Goal: Transaction & Acquisition: Obtain resource

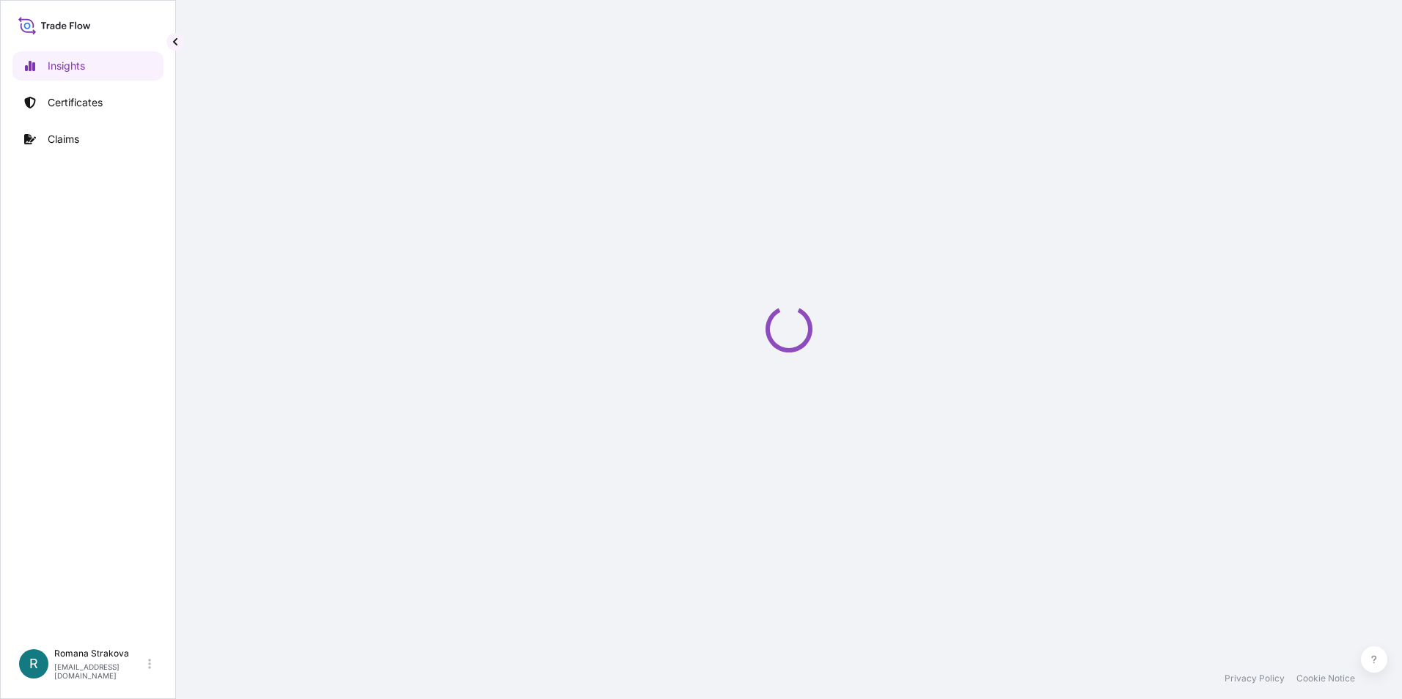
select select "2025"
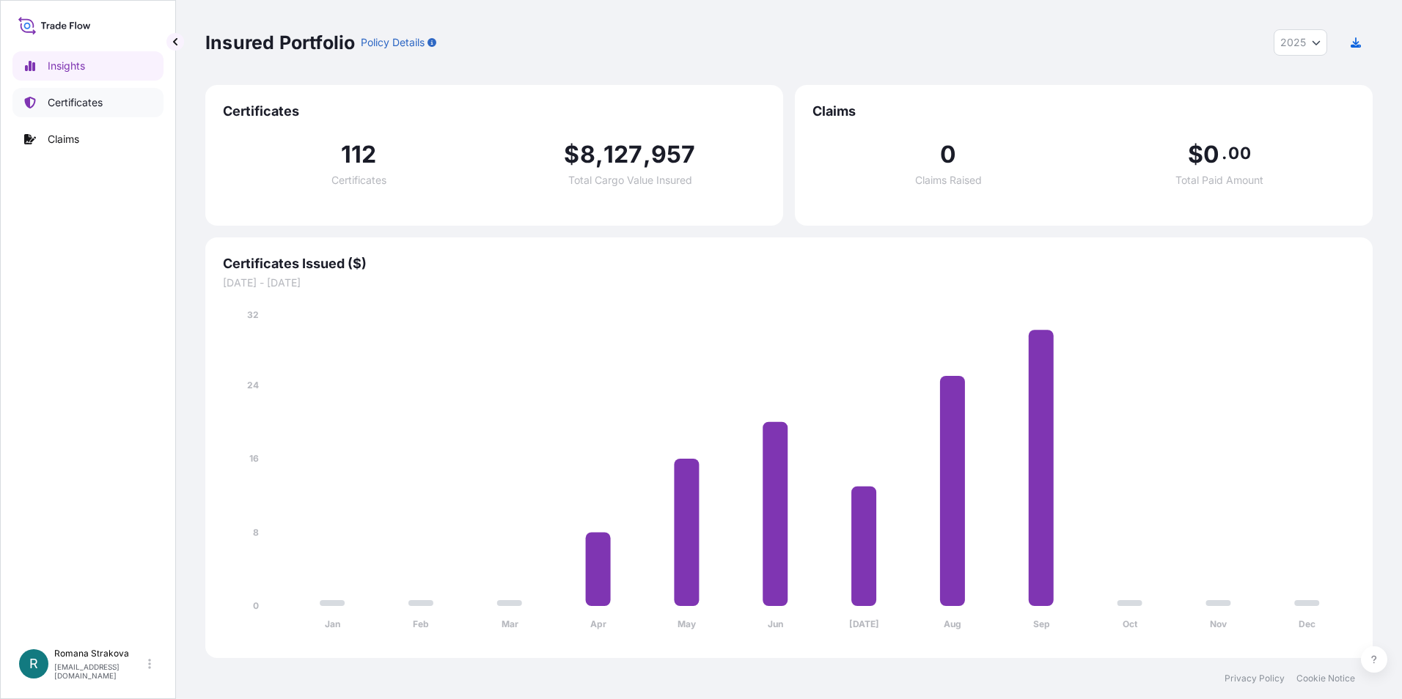
click at [81, 98] on p "Certificates" at bounding box center [75, 102] width 55 height 15
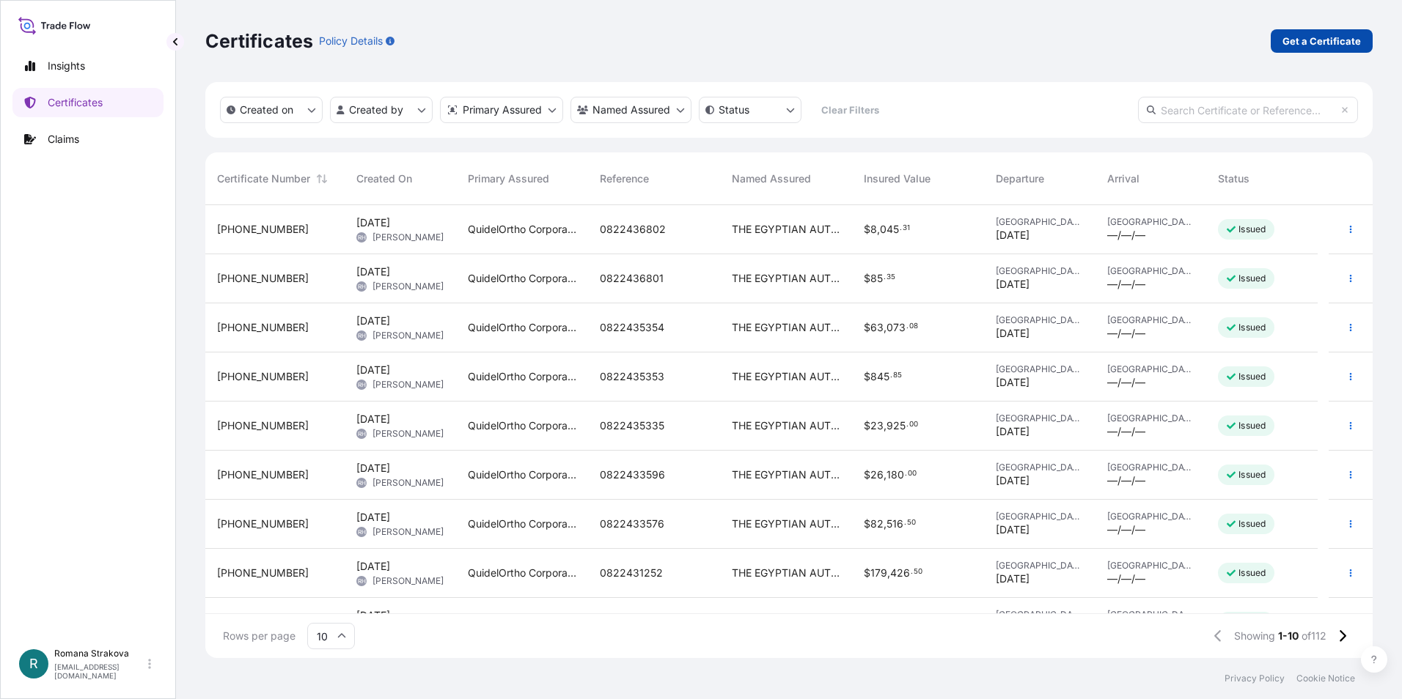
click at [1314, 45] on p "Get a Certificate" at bounding box center [1321, 41] width 78 height 15
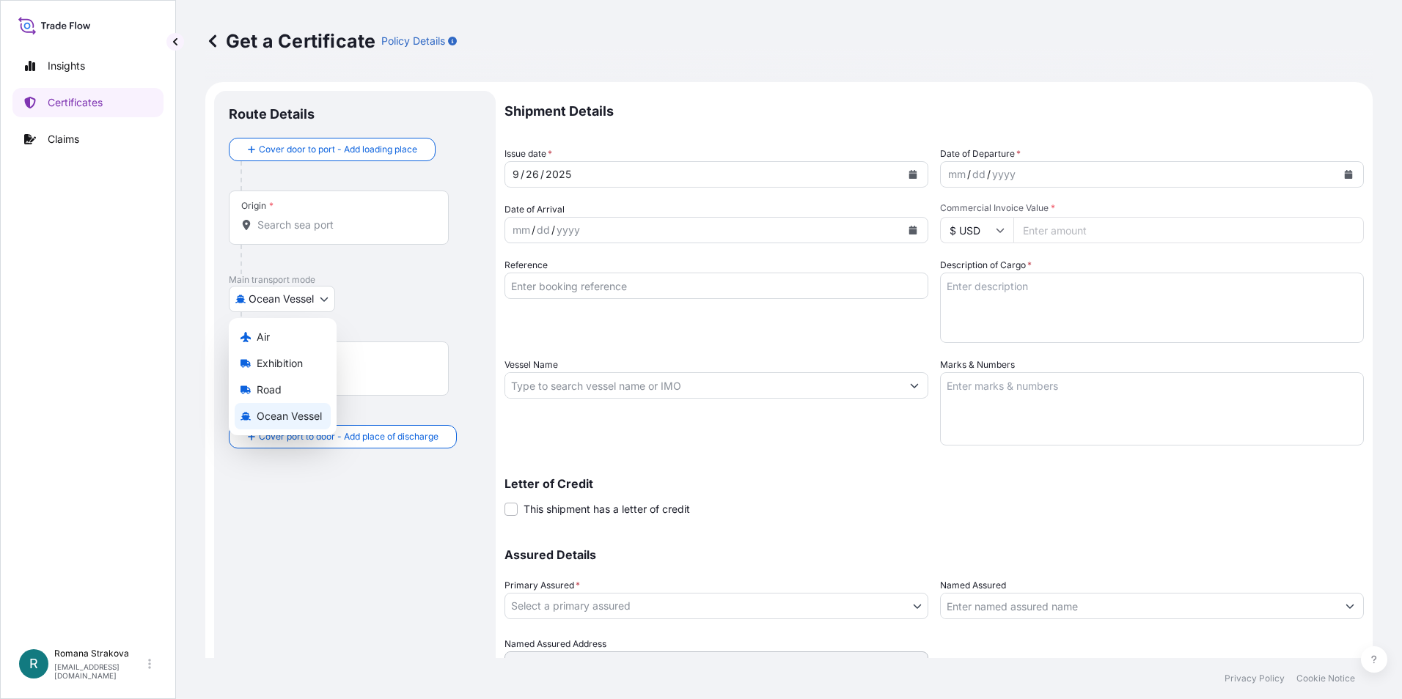
click at [331, 299] on body "Insights Certificates Claims R Romana Strakova romana.strakova@quidelortho.com …" at bounding box center [701, 349] width 1402 height 699
click at [300, 342] on div "Air" at bounding box center [283, 337] width 96 height 26
select select "Air"
